Goal: Transaction & Acquisition: Purchase product/service

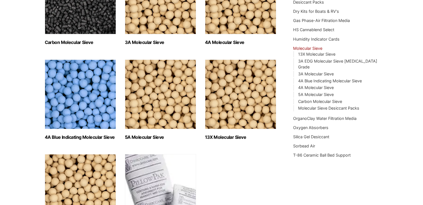
scroll to position [130, 0]
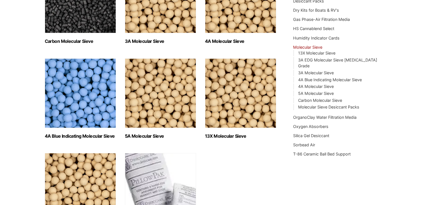
click at [239, 121] on img "Visit product category 13X Molecular Sieve" at bounding box center [240, 92] width 71 height 69
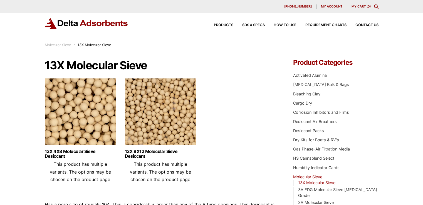
click at [169, 125] on img at bounding box center [160, 112] width 71 height 69
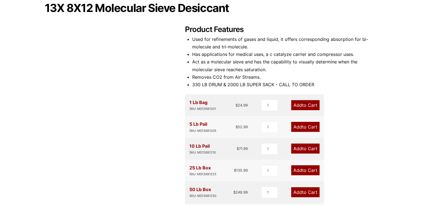
scroll to position [58, 0]
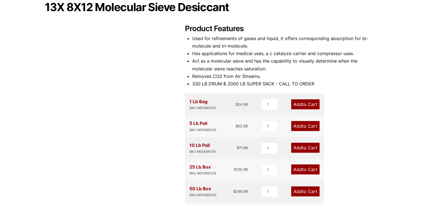
click at [301, 122] on link "Add to Cart" at bounding box center [305, 126] width 28 height 10
click at [300, 125] on link "Add to Cart" at bounding box center [305, 126] width 28 height 10
click at [268, 126] on input "1" at bounding box center [269, 126] width 17 height 12
click at [295, 126] on link "Add to Cart" at bounding box center [305, 126] width 28 height 10
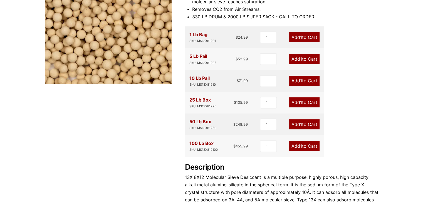
scroll to position [124, 0]
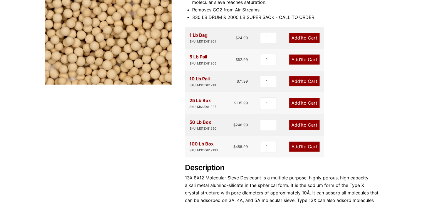
click at [301, 59] on span "1" at bounding box center [301, 60] width 2 height 6
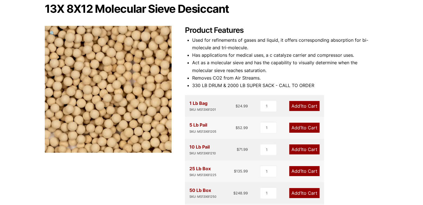
scroll to position [0, 0]
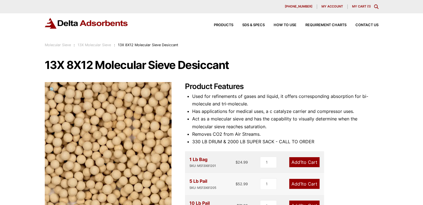
click at [106, 47] on div "Molecular Sieve : 13X Molecular Sieve : 13X 8X12 Molecular Sieve Desiccant" at bounding box center [112, 45] width 134 height 6
click at [62, 46] on link "Molecular Sieve" at bounding box center [58, 45] width 26 height 4
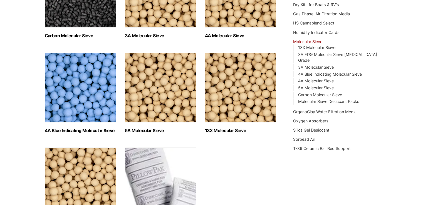
scroll to position [136, 0]
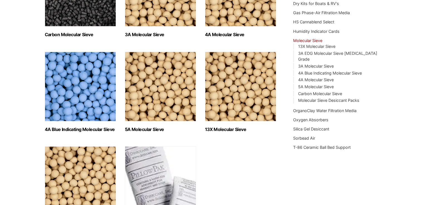
click at [183, 96] on img "Visit product category 5A Molecular Sieve" at bounding box center [160, 86] width 71 height 69
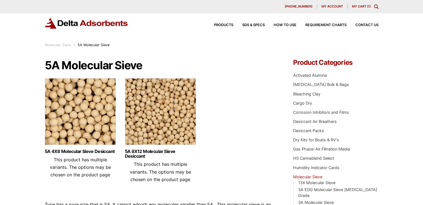
click at [183, 96] on img at bounding box center [160, 112] width 71 height 69
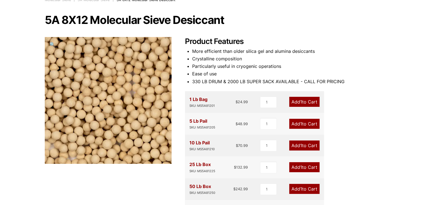
scroll to position [46, 0]
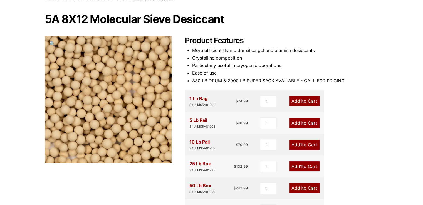
click at [299, 124] on link "Add 1 to Cart" at bounding box center [304, 123] width 30 height 10
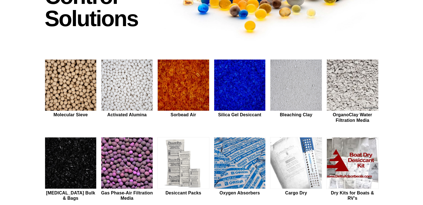
scroll to position [110, 0]
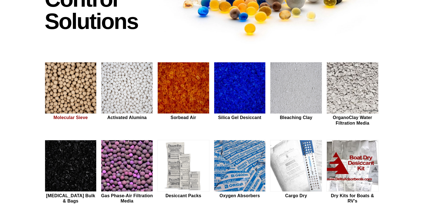
click at [71, 86] on img at bounding box center [70, 88] width 51 height 52
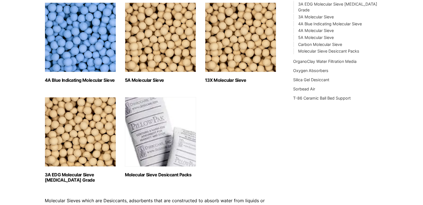
scroll to position [179, 0]
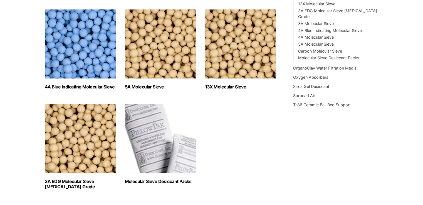
click at [250, 72] on img "Visit product category 13X Molecular Sieve" at bounding box center [240, 43] width 71 height 69
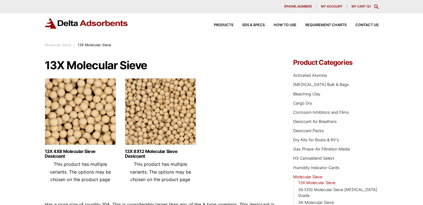
click at [190, 95] on img at bounding box center [160, 112] width 71 height 69
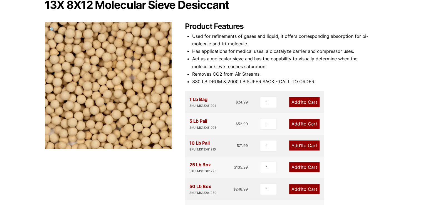
scroll to position [65, 0]
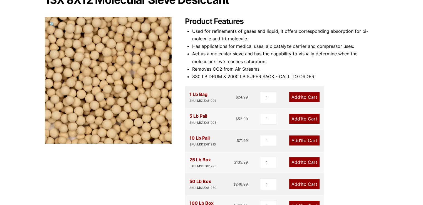
click at [190, 116] on div "5 Lb Pail SKU: MS13X81205 $ 52.99 1 Add 1 to Cart" at bounding box center [254, 119] width 139 height 22
click at [190, 116] on div "5 Lb Pail SKU: MS13X81205" at bounding box center [202, 118] width 27 height 13
click at [238, 142] on span "$" at bounding box center [238, 140] width 2 height 4
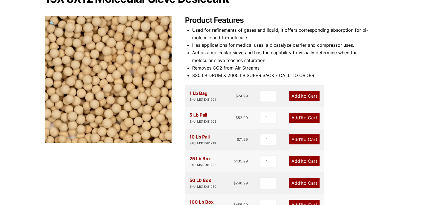
scroll to position [0, 0]
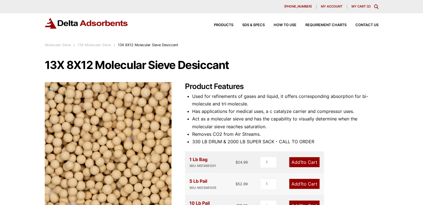
click at [361, 4] on div "630-980-5205 My account My Cart ( 2 )" at bounding box center [211, 6] width 423 height 13
click at [357, 6] on link "My Cart ( 2 )" at bounding box center [360, 6] width 19 height 4
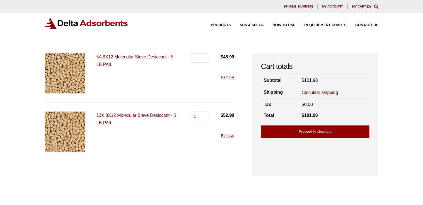
click at [322, 91] on link "Calculate shipping" at bounding box center [320, 93] width 36 height 6
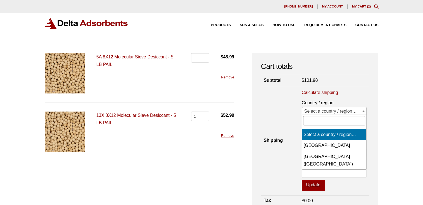
click at [315, 111] on span "Select a country / region…" at bounding box center [334, 111] width 64 height 8
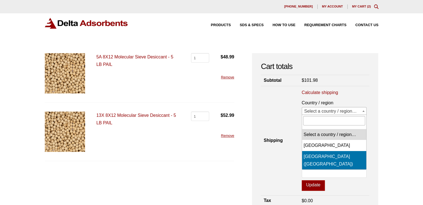
select select "US"
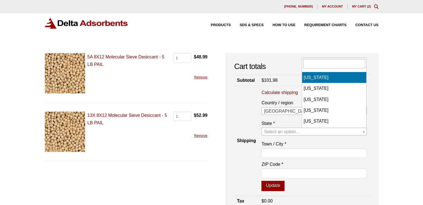
click at [300, 134] on span "Select an option…" at bounding box center [282, 131] width 36 height 5
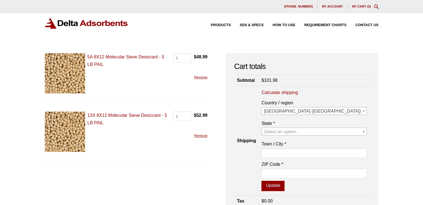
click at [300, 134] on span "Select an option…" at bounding box center [282, 131] width 36 height 5
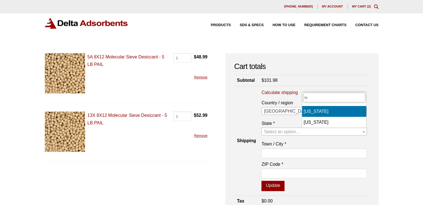
type input "te"
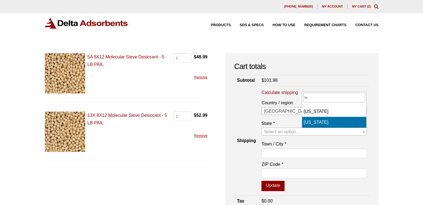
select select "[GEOGRAPHIC_DATA]"
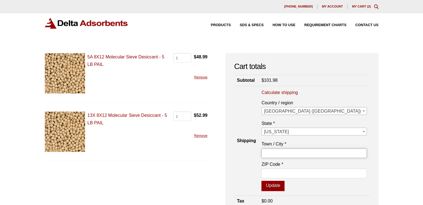
click at [315, 153] on input "Town / City *" at bounding box center [313, 152] width 105 height 9
click at [315, 153] on input "J" at bounding box center [313, 152] width 105 height 9
type input "[GEOGRAPHIC_DATA]"
type input "75766"
click at [284, 185] on button "Update" at bounding box center [272, 186] width 23 height 11
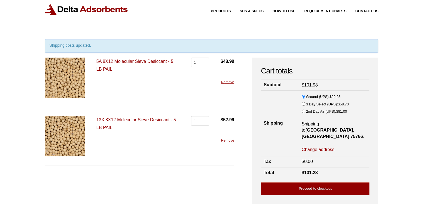
scroll to position [13, 0]
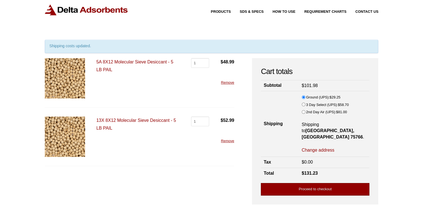
click at [321, 184] on link "Proceed to checkout" at bounding box center [315, 189] width 108 height 13
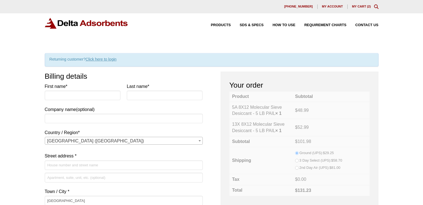
select select "[GEOGRAPHIC_DATA]"
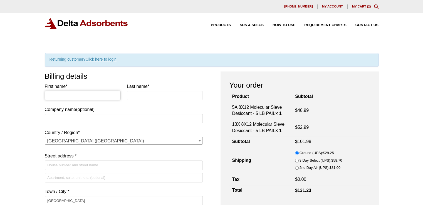
click at [72, 95] on input "First name *" at bounding box center [83, 95] width 76 height 9
type input "[PERSON_NAME]"
type input "ecobrew"
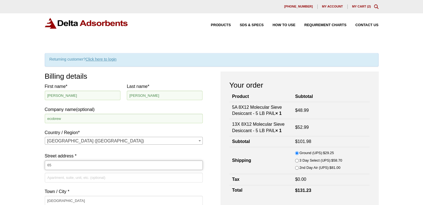
type input "6"
type input "[STREET_ADDRESS][PERSON_NAME]"
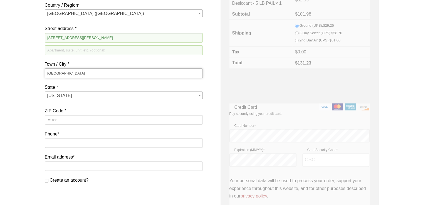
scroll to position [128, 0]
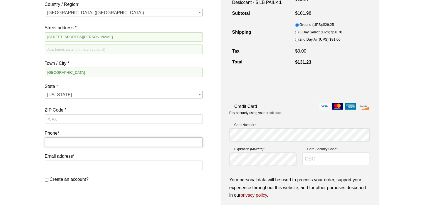
click at [160, 141] on input "Phone *" at bounding box center [124, 141] width 158 height 9
type input "9147086141"
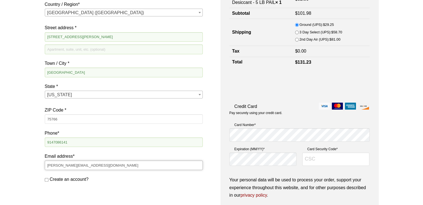
type input "[PERSON_NAME][EMAIL_ADDRESS][DOMAIN_NAME]"
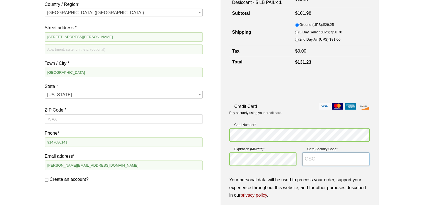
click at [308, 160] on input "Card Security Code *" at bounding box center [335, 158] width 67 height 13
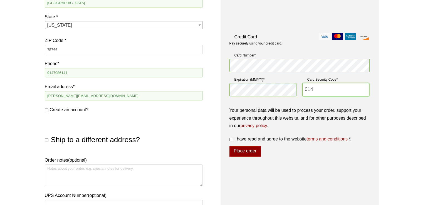
scroll to position [197, 0]
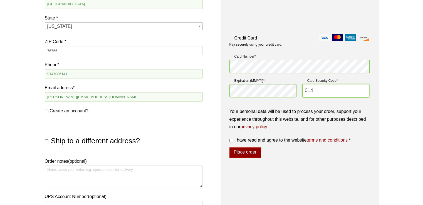
type input "014"
click at [255, 138] on span "I have read and agree to the website terms and conditions" at bounding box center [290, 140] width 113 height 5
click at [233, 139] on input "I have read and agree to the website terms and conditions *" at bounding box center [231, 141] width 4 height 4
checkbox input "true"
click at [250, 149] on button "Place order" at bounding box center [244, 152] width 31 height 11
